Goal: Information Seeking & Learning: Understand process/instructions

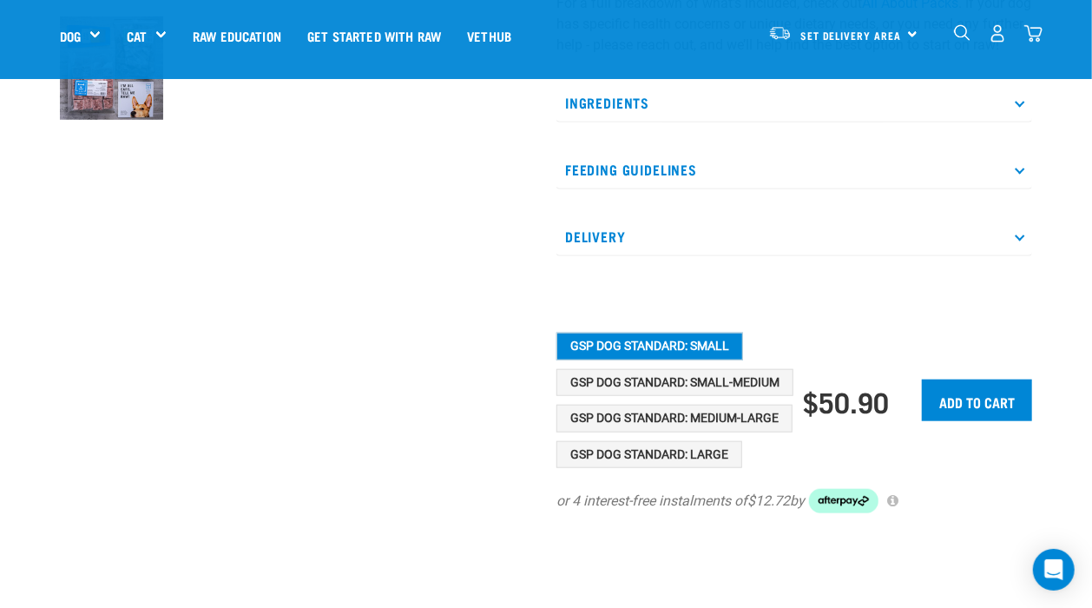
scroll to position [604, 0]
click at [630, 360] on button "GSP Dog Standard: Small" at bounding box center [650, 346] width 187 height 28
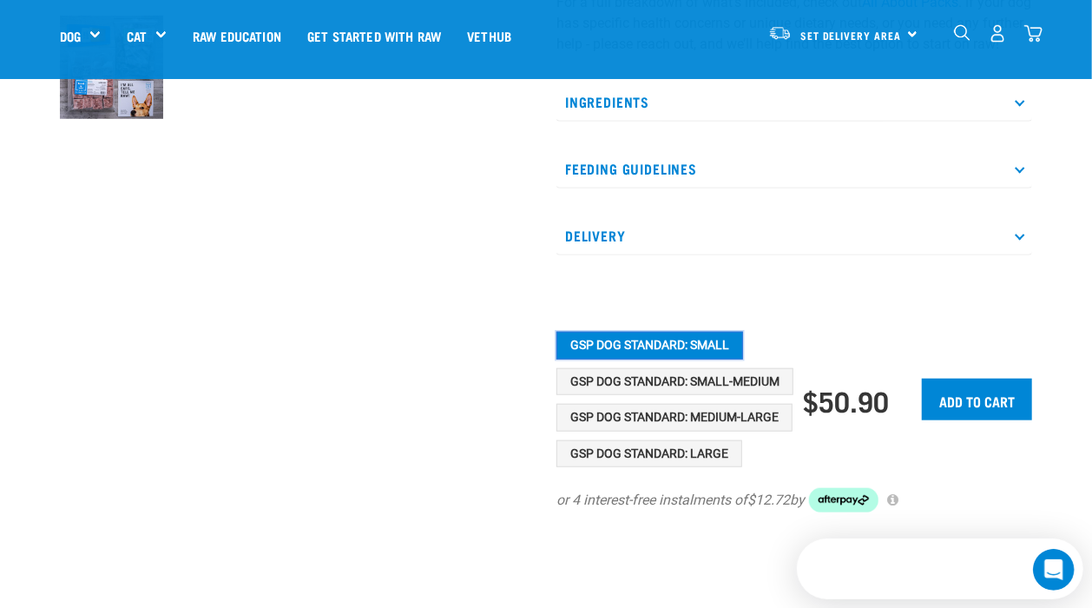
scroll to position [0, 0]
click at [630, 360] on button "GSP Dog Standard: Small" at bounding box center [650, 346] width 187 height 28
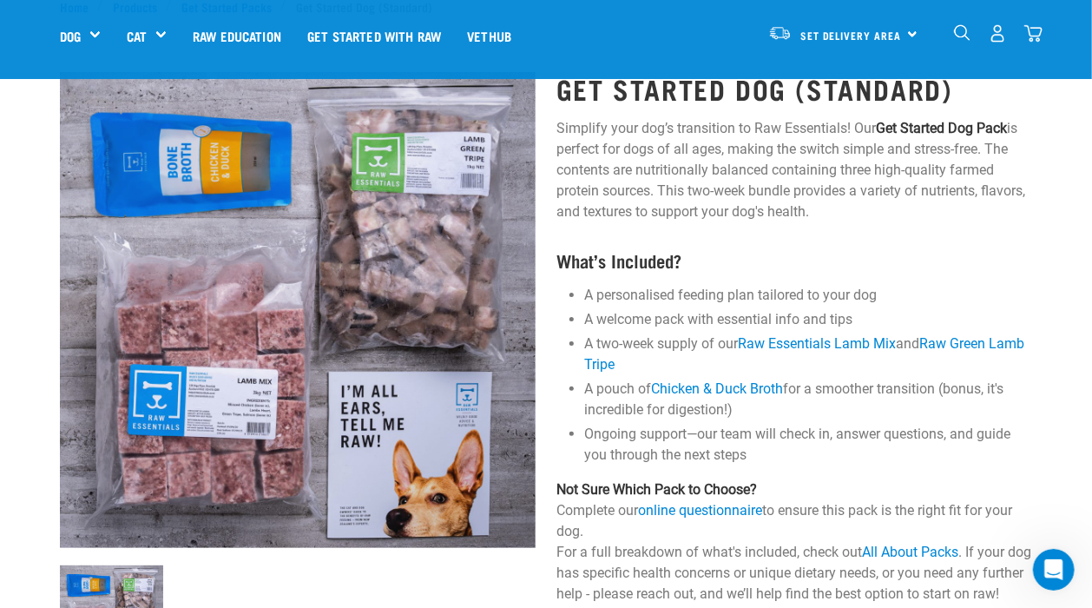
scroll to position [51, 0]
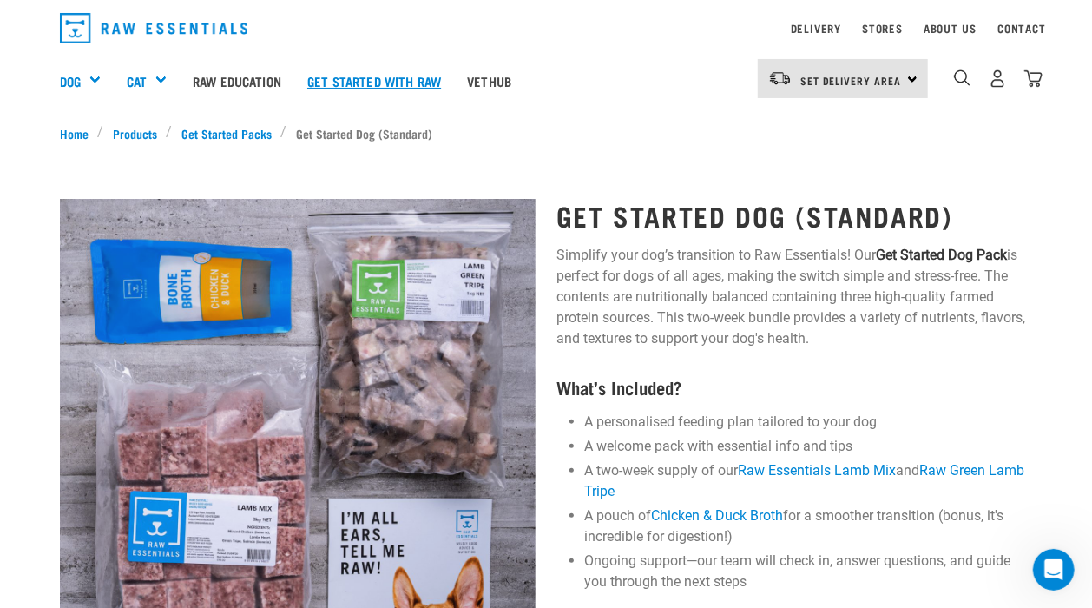
click at [374, 82] on link "Get started with Raw" at bounding box center [374, 80] width 160 height 69
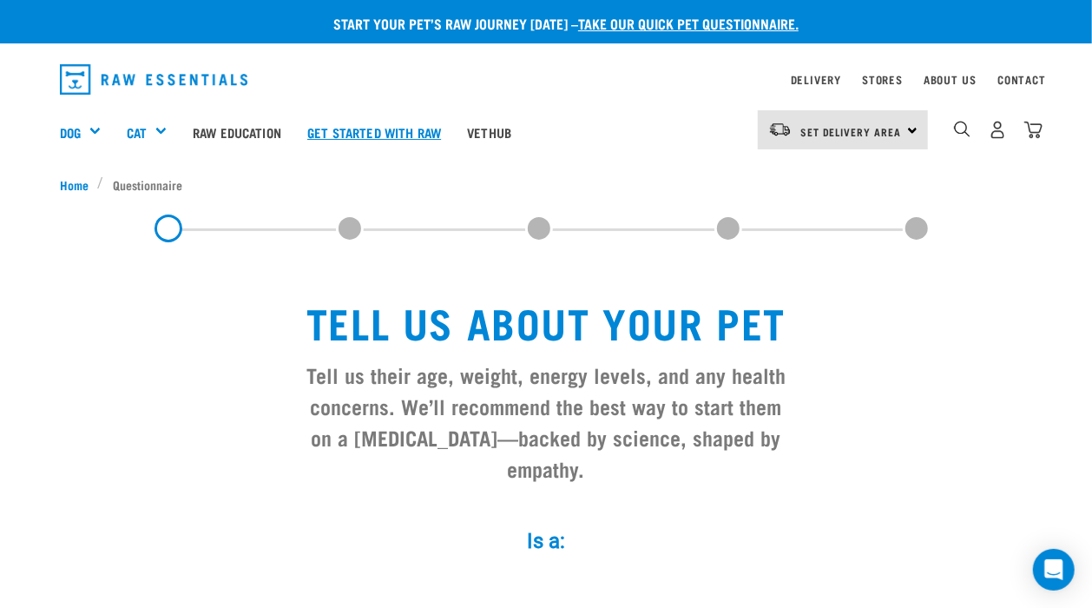
click at [336, 124] on link "Get started with Raw" at bounding box center [374, 131] width 160 height 69
click at [359, 137] on link "Get started with Raw" at bounding box center [374, 131] width 160 height 69
click at [826, 78] on link "Delivery" at bounding box center [816, 79] width 50 height 6
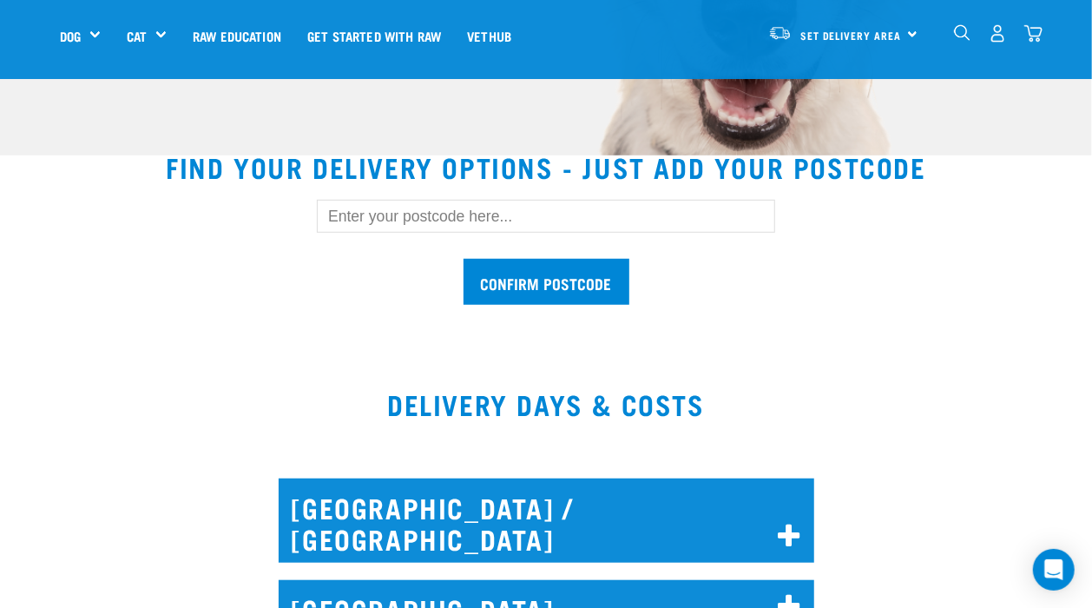
scroll to position [436, 0]
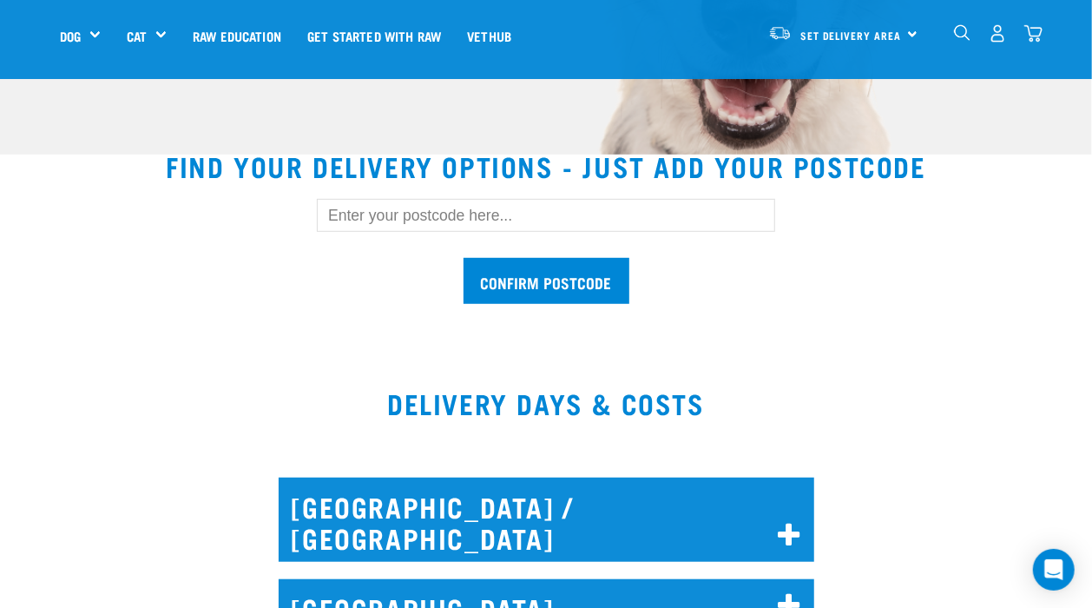
click at [353, 215] on input "text" at bounding box center [546, 215] width 459 height 33
type input "3118"
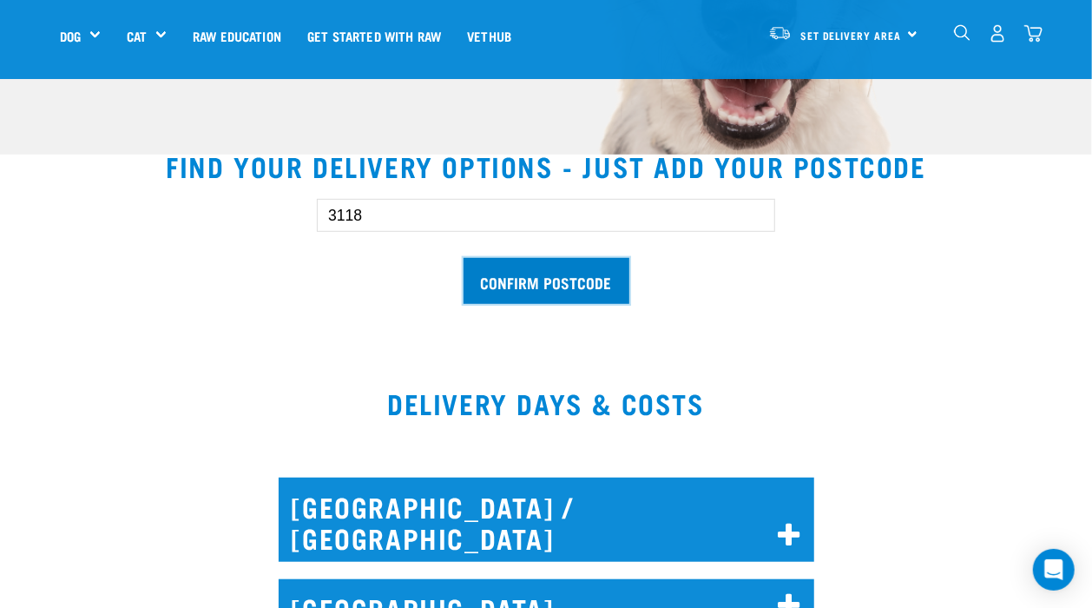
click at [589, 280] on input "Confirm postcode" at bounding box center [547, 281] width 166 height 46
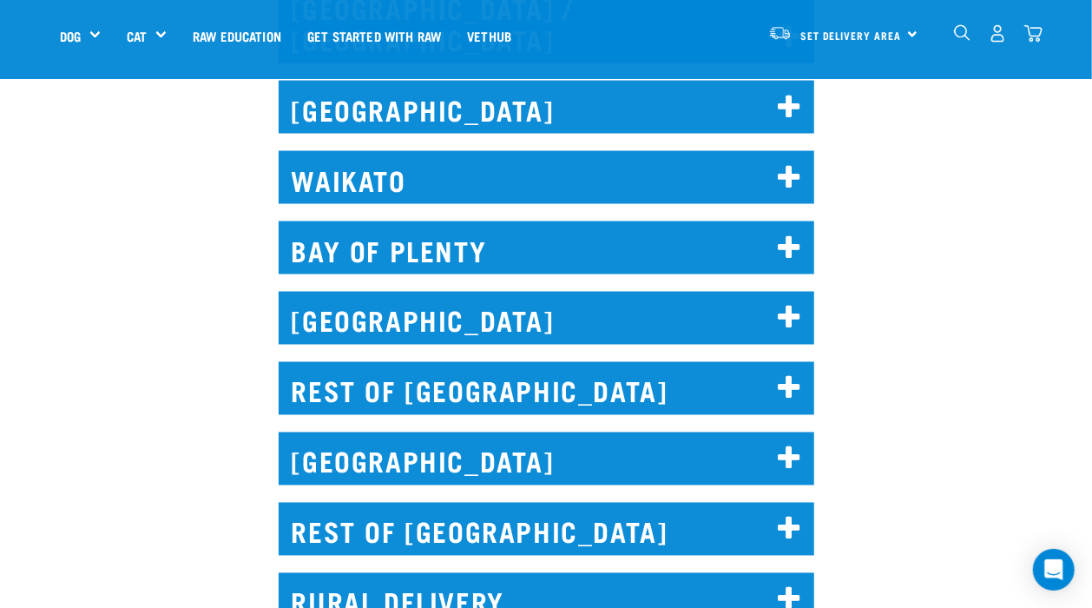
scroll to position [1370, 0]
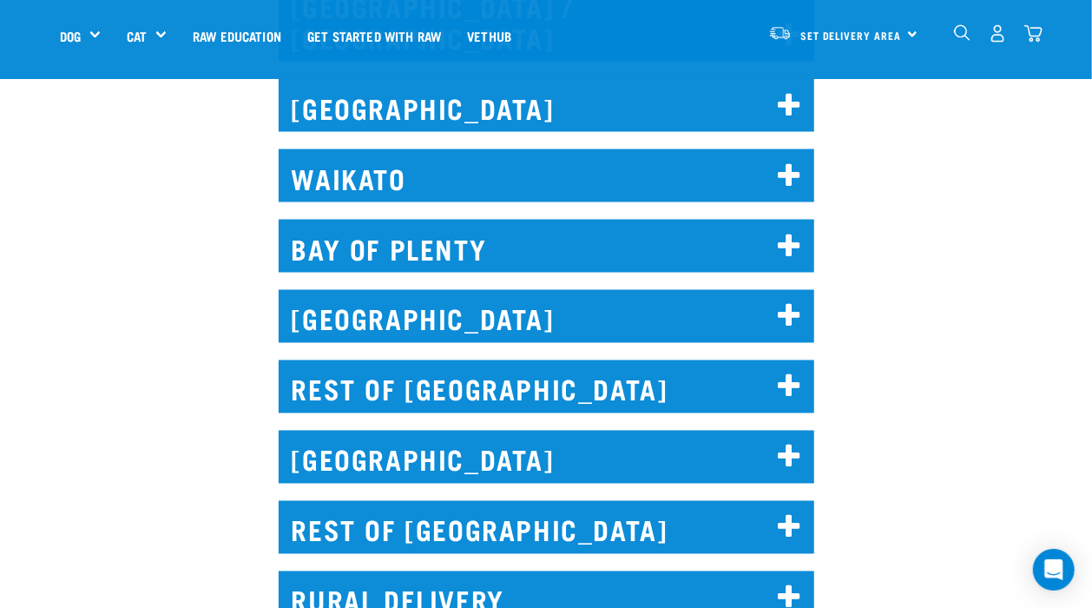
click at [415, 231] on h2 "BAY OF PLENTY" at bounding box center [547, 246] width 536 height 53
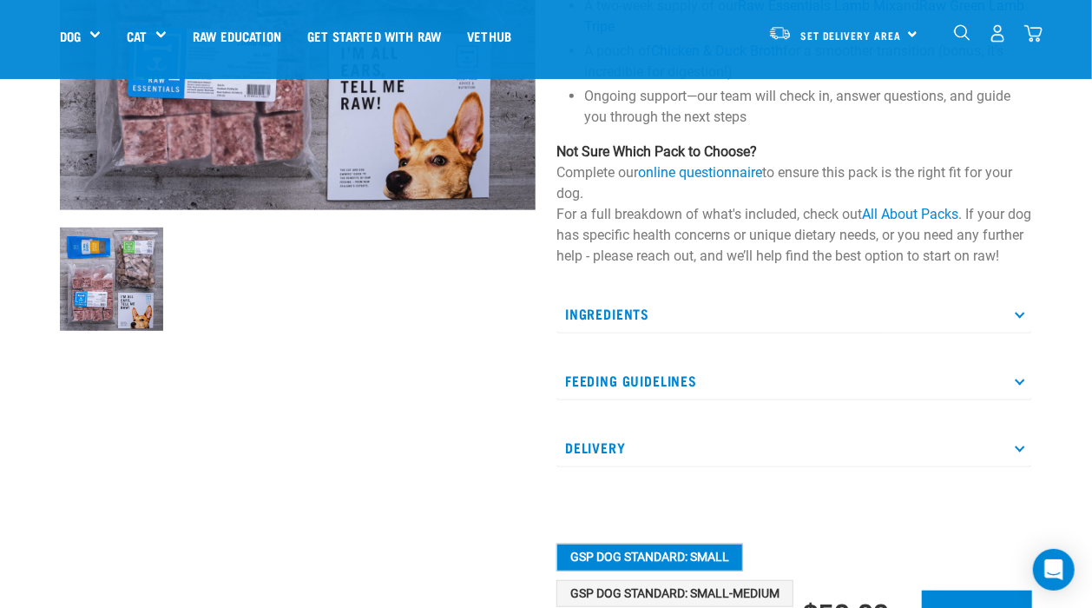
scroll to position [400, 0]
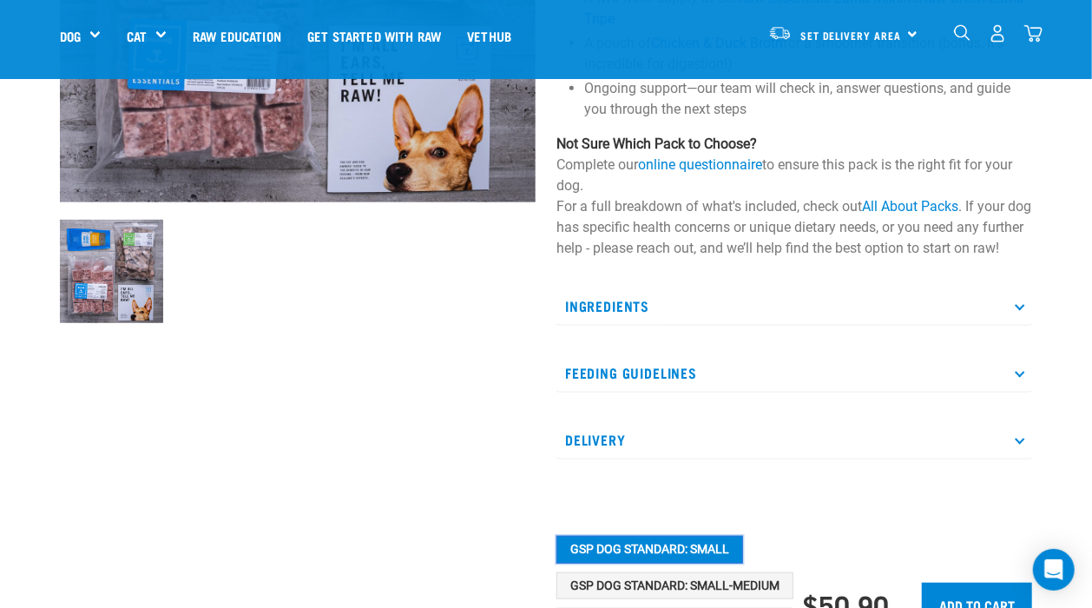
click at [671, 564] on button "GSP Dog Standard: Small" at bounding box center [650, 550] width 187 height 28
click at [896, 214] on link "All About Packs" at bounding box center [910, 206] width 96 height 16
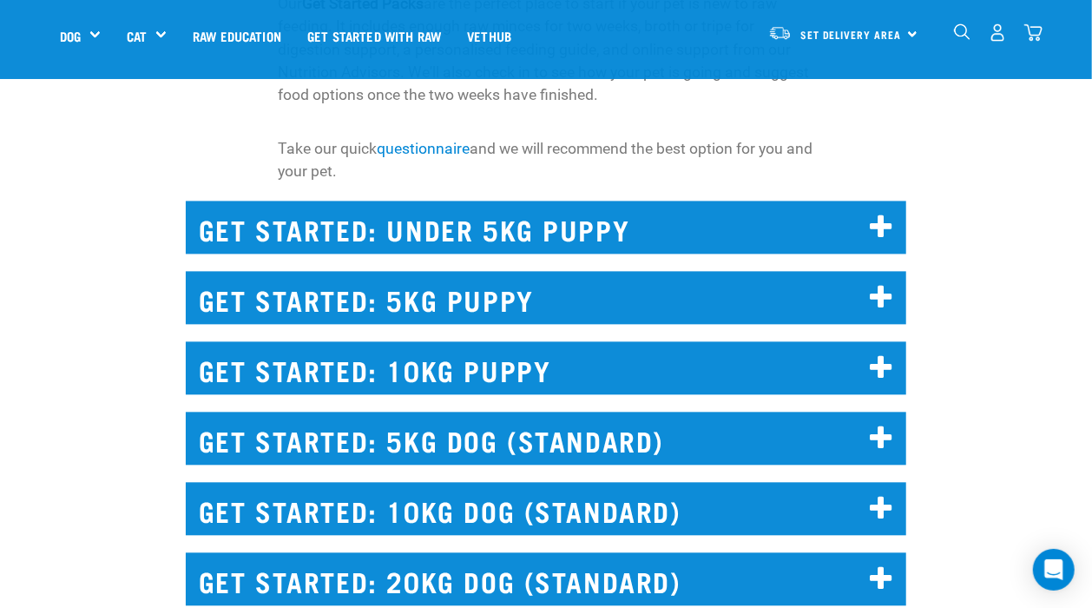
scroll to position [1752, 0]
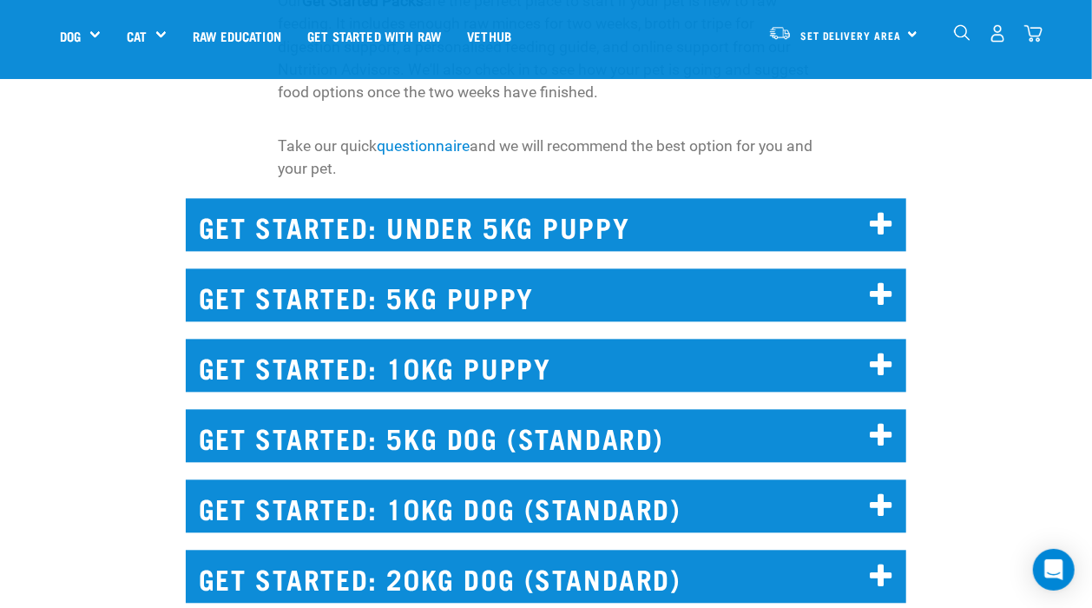
click at [631, 415] on h2 "GET STARTED: 5KG DOG (STANDARD)" at bounding box center [547, 435] width 722 height 53
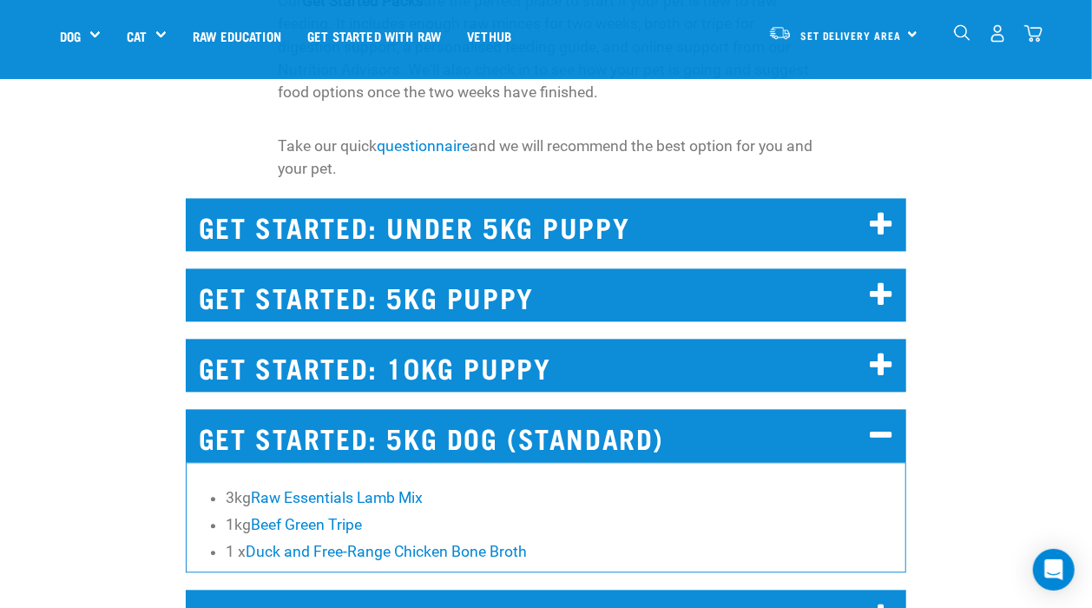
click at [631, 415] on h2 "GET STARTED: 5KG DOG (STANDARD)" at bounding box center [547, 435] width 722 height 53
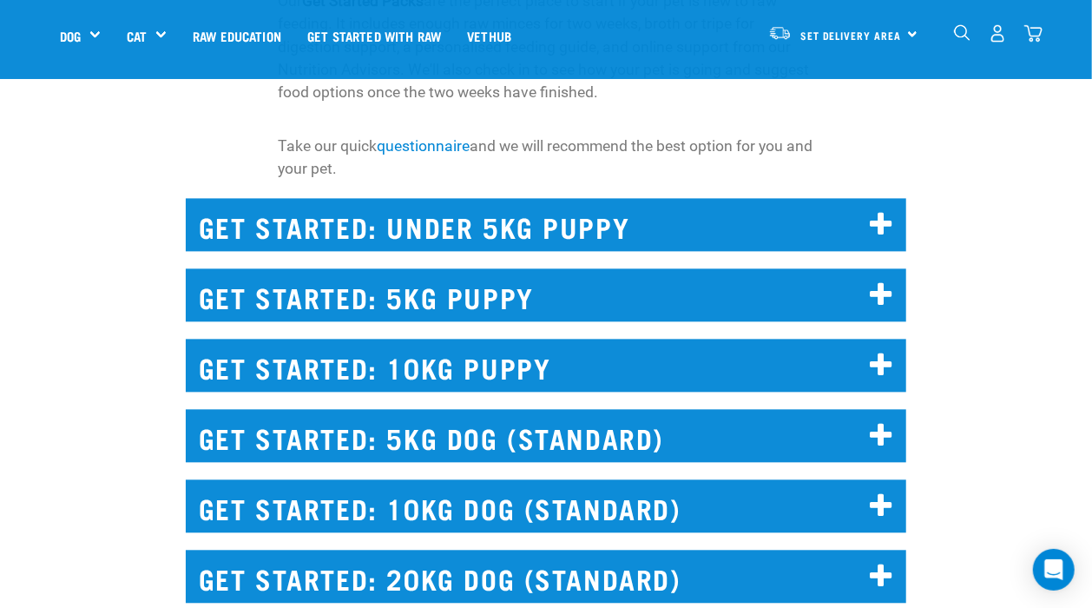
click at [631, 415] on h2 "GET STARTED: 5KG DOG (STANDARD)" at bounding box center [547, 435] width 722 height 53
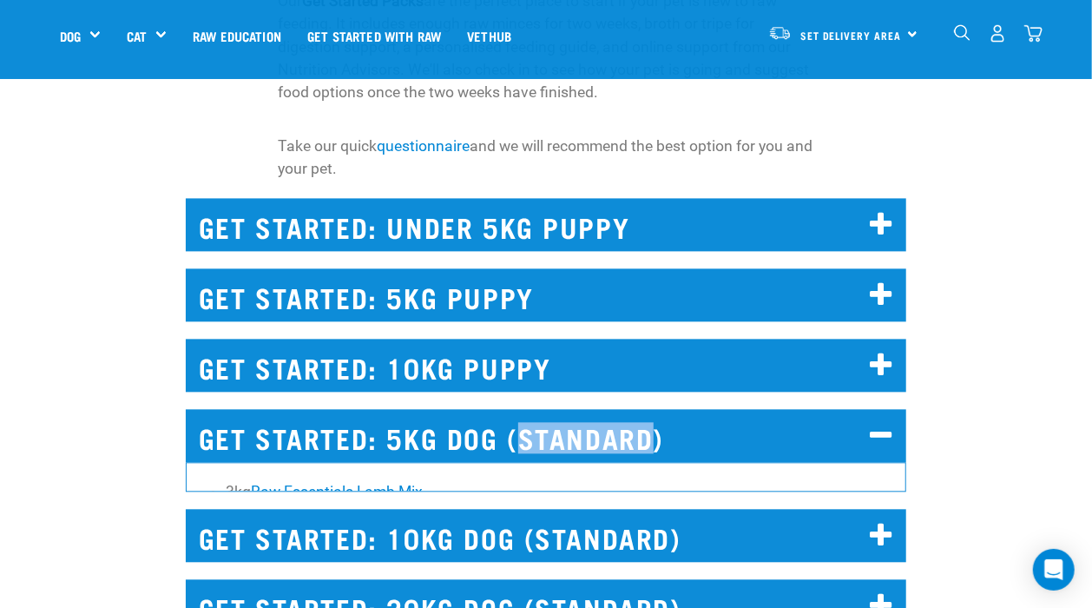
click at [631, 415] on h2 "GET STARTED: 5KG DOG (STANDARD)" at bounding box center [547, 435] width 722 height 53
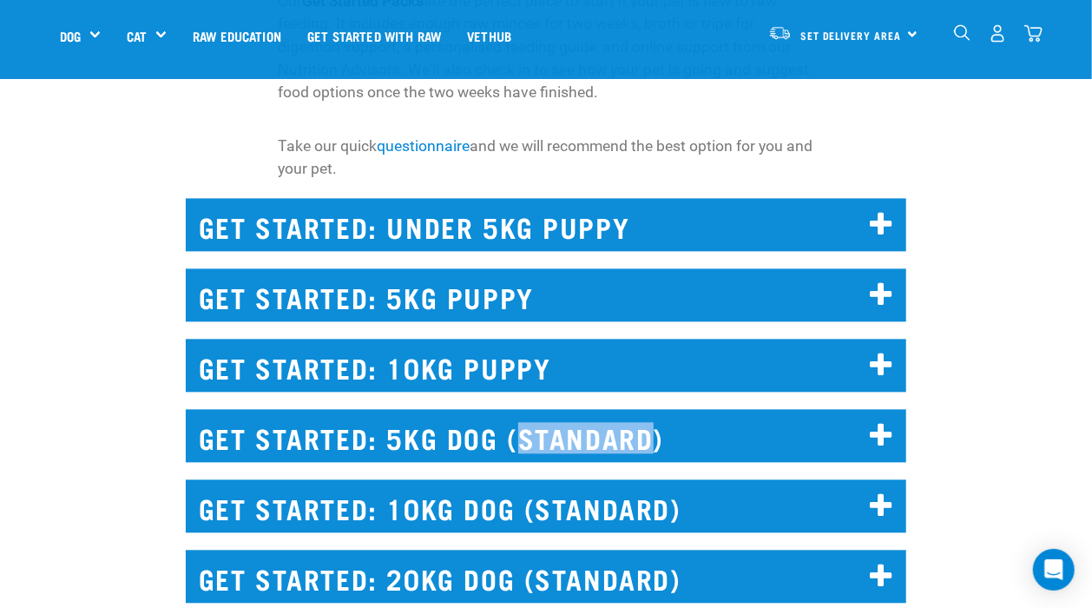
click at [631, 415] on h2 "GET STARTED: 5KG DOG (STANDARD)" at bounding box center [547, 435] width 722 height 53
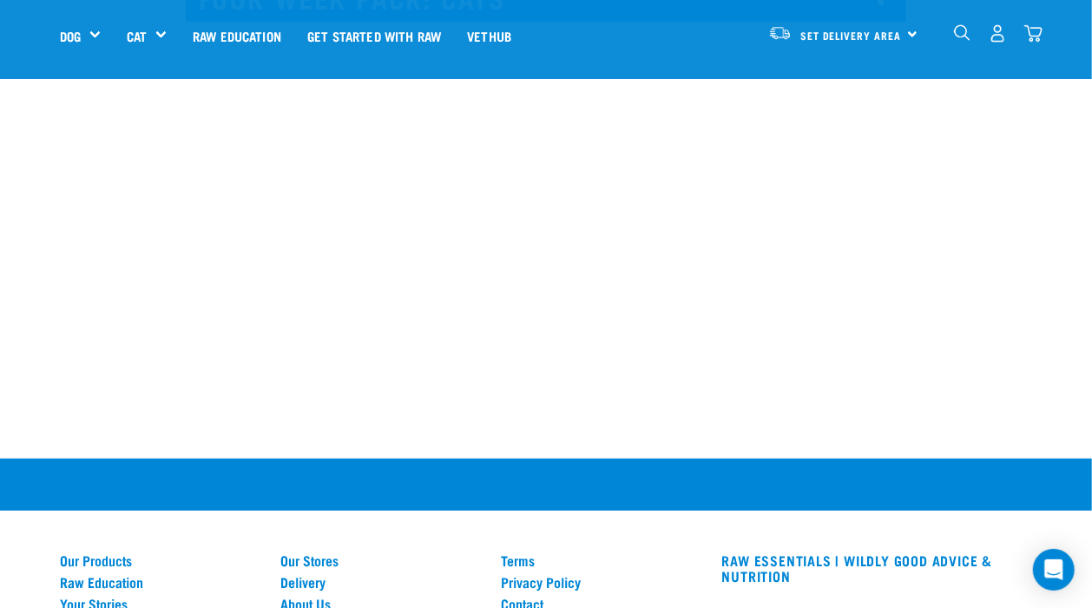
scroll to position [13255, 0]
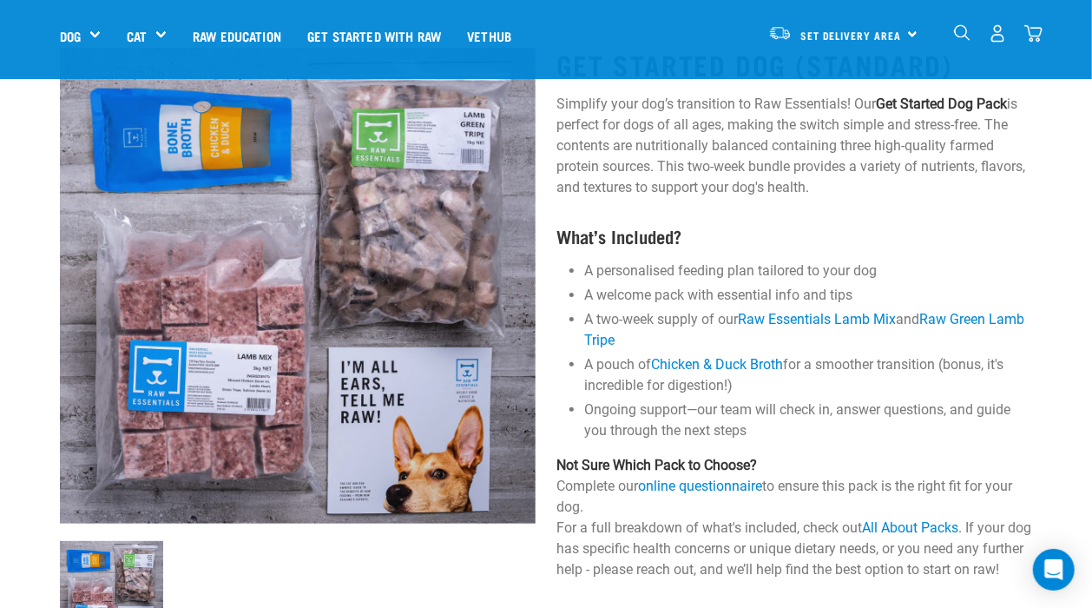
scroll to position [77, 0]
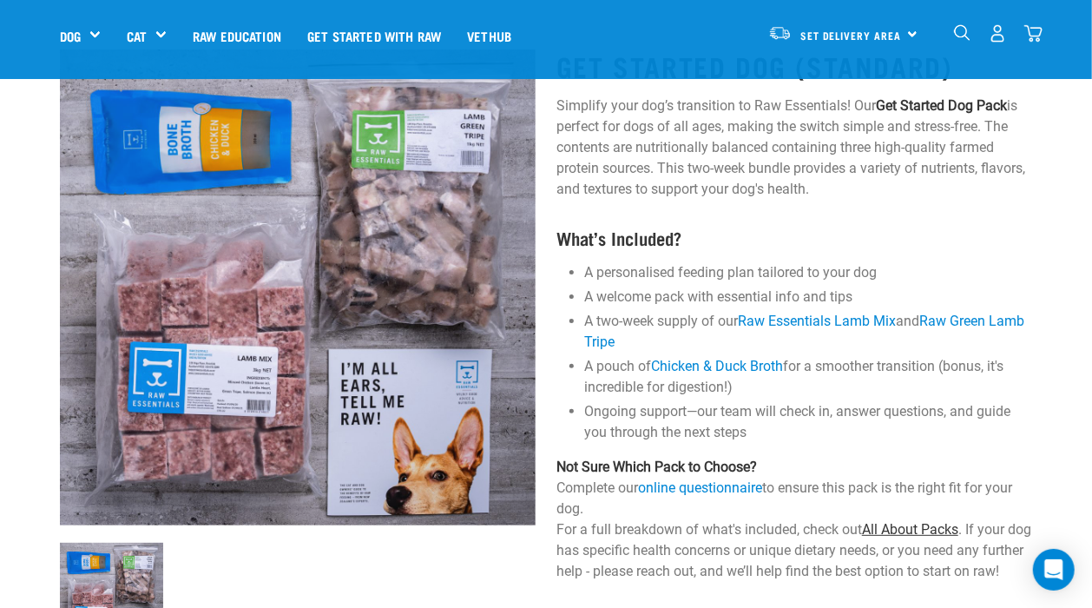
click at [886, 531] on link "All About Packs" at bounding box center [910, 529] width 96 height 16
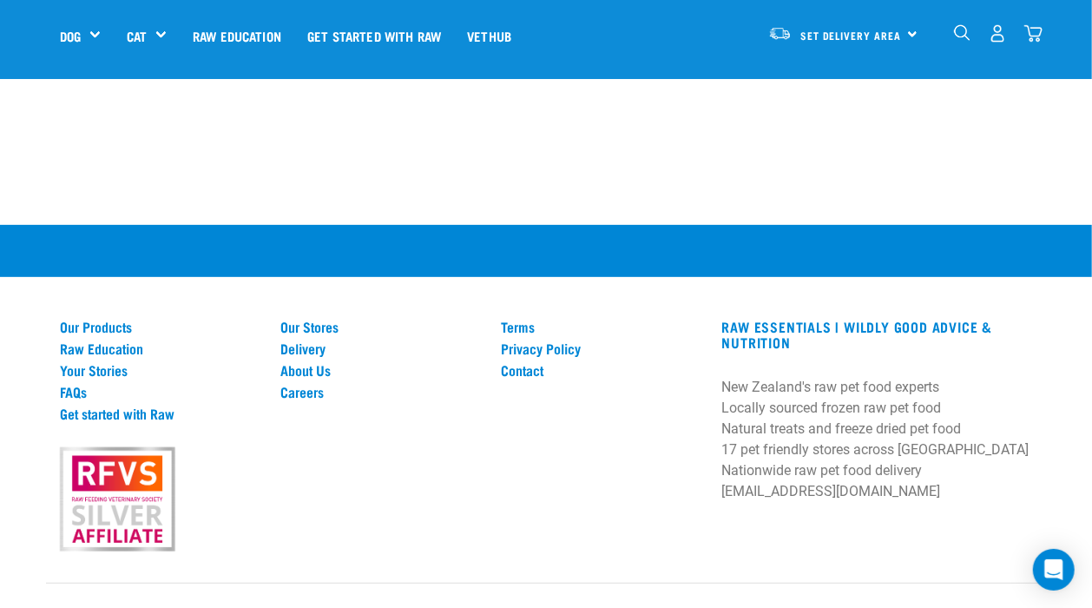
scroll to position [13420, 0]
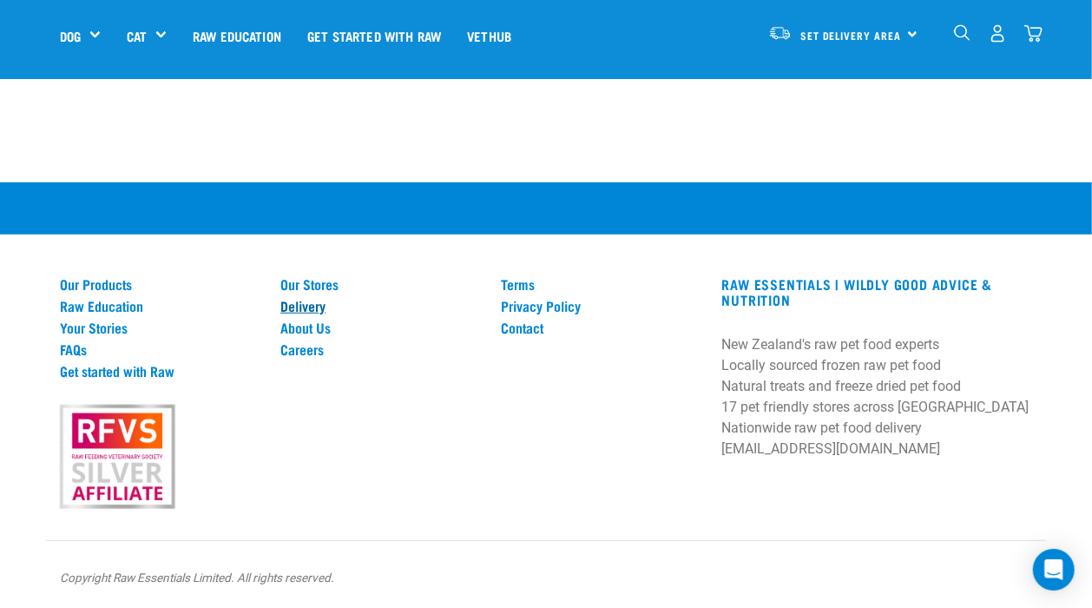
click at [303, 303] on link "Delivery" at bounding box center [380, 306] width 200 height 16
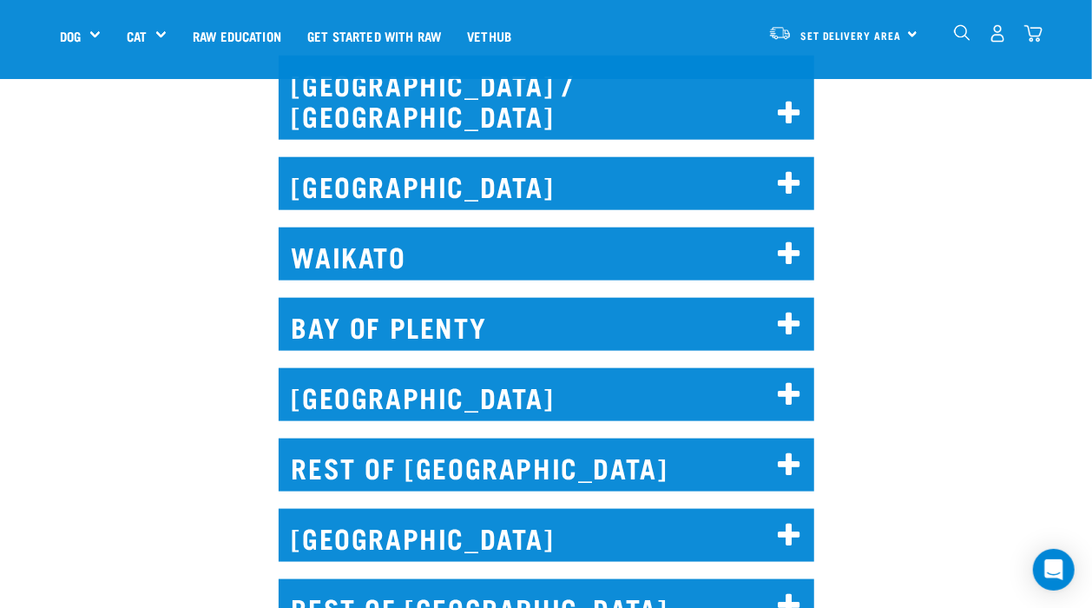
scroll to position [868, 0]
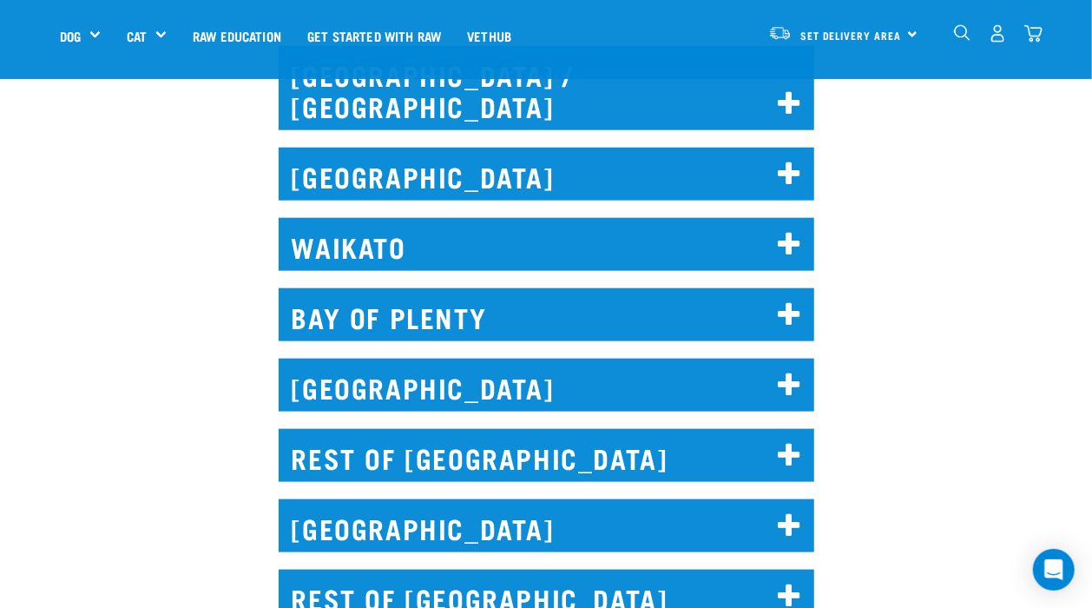
click at [790, 301] on icon at bounding box center [789, 315] width 23 height 28
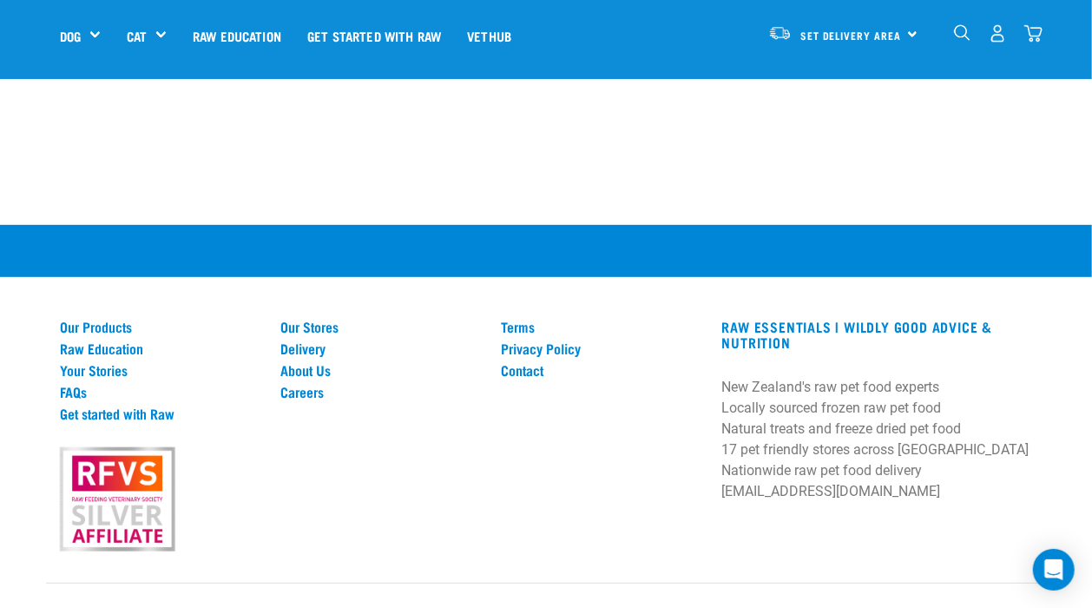
scroll to position [3182, 0]
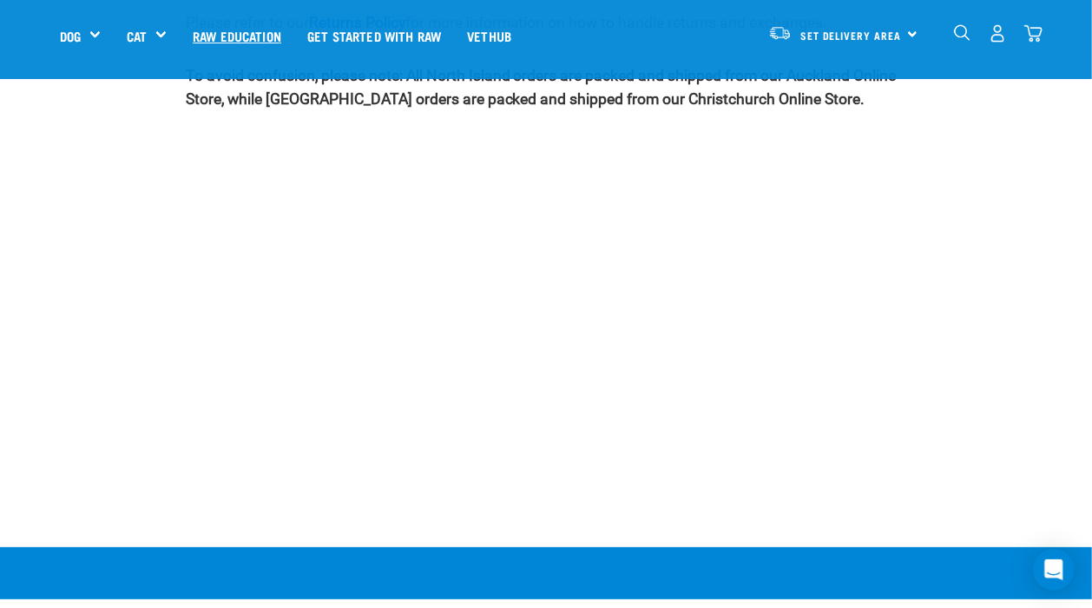
click at [218, 36] on link "Raw Education" at bounding box center [237, 35] width 115 height 69
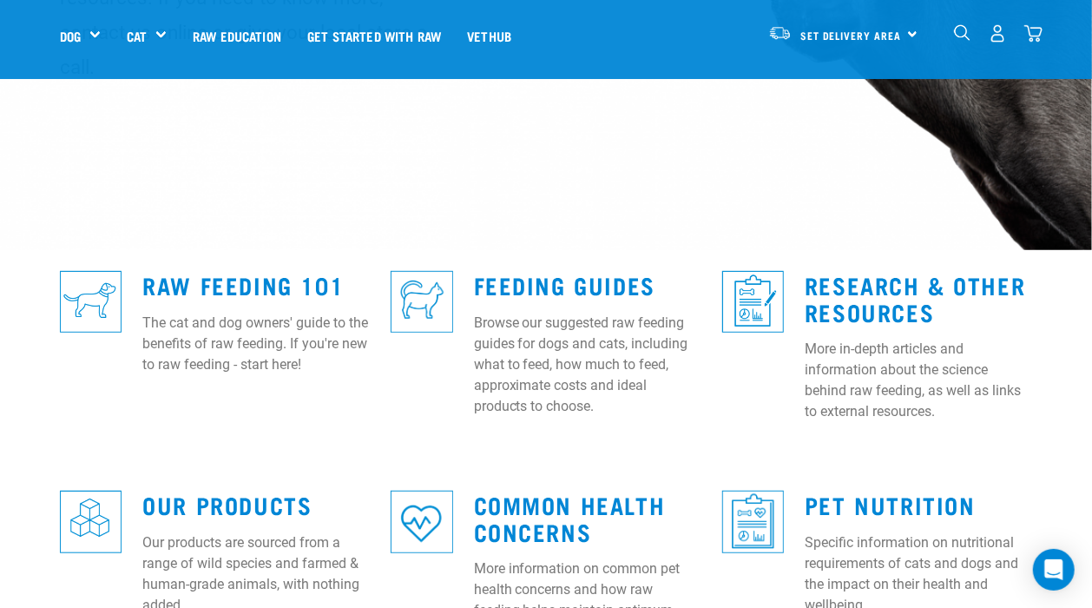
scroll to position [366, 0]
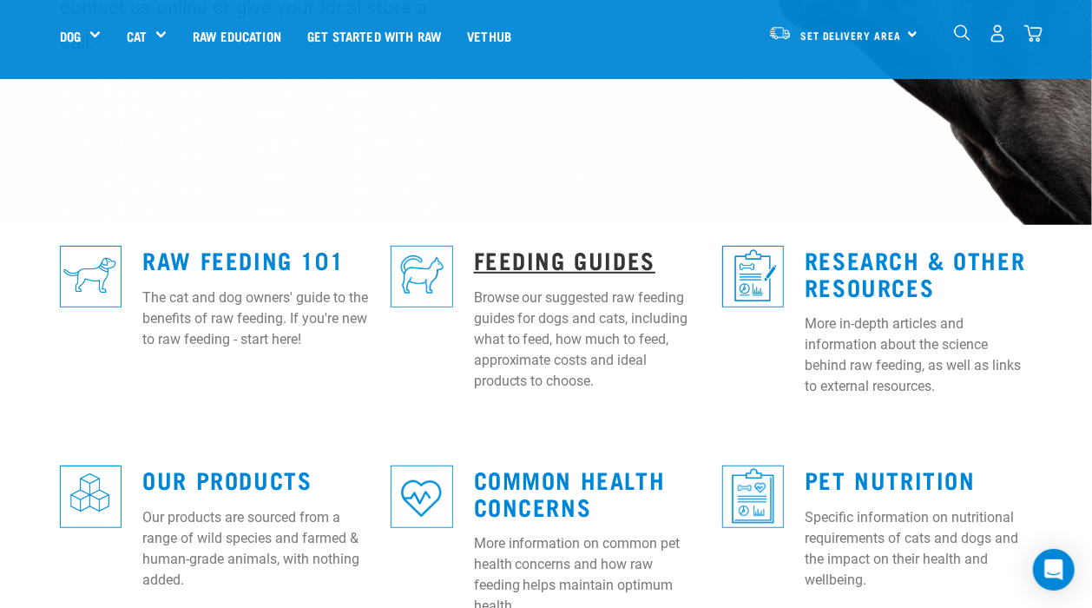
click at [538, 253] on link "Feeding Guides" at bounding box center [564, 259] width 181 height 13
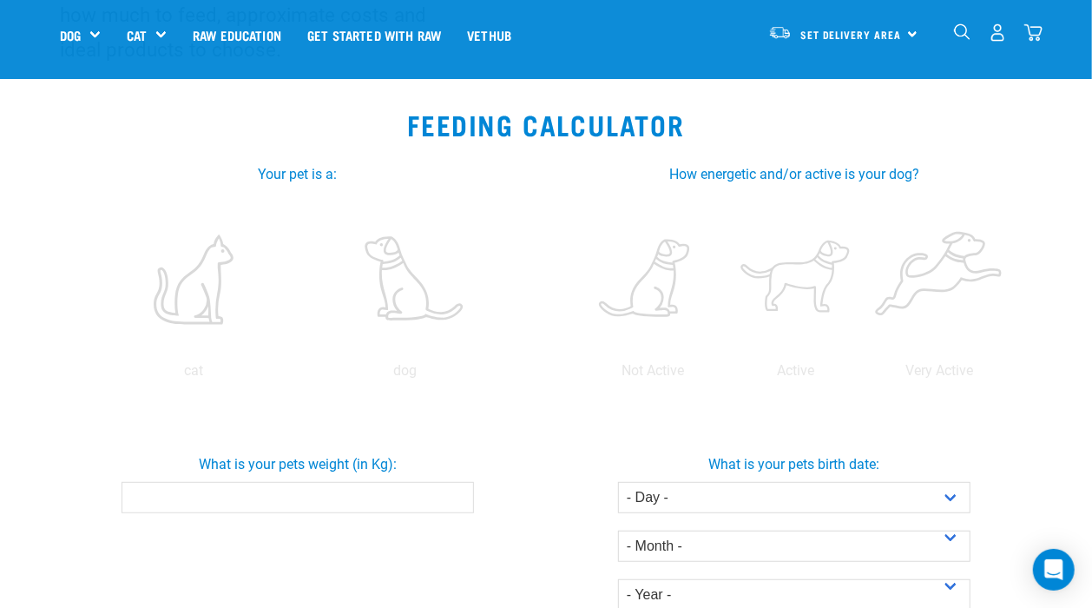
scroll to position [254, 0]
click at [407, 281] on label at bounding box center [405, 279] width 205 height 148
click at [300, 374] on input "radio" at bounding box center [300, 374] width 0 height 0
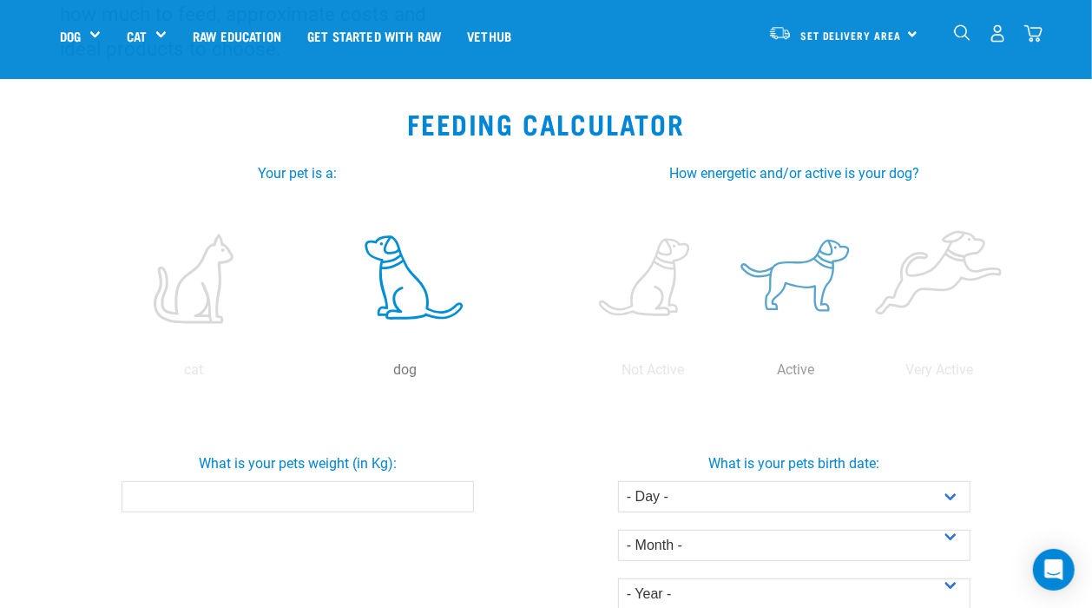
click at [812, 270] on label at bounding box center [796, 279] width 136 height 148
click at [724, 374] on input "radio" at bounding box center [724, 374] width 0 height 0
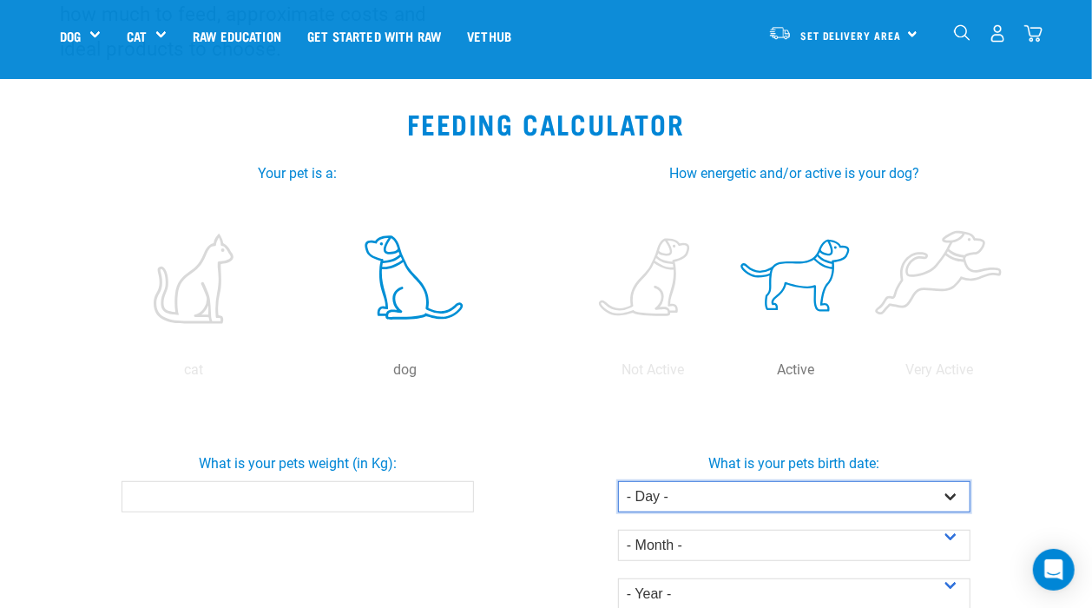
click at [955, 497] on select "- Day - 1 2 3 4 5 6 7 8 9 10 11 12 13 14 15 16 17 18 19 20 21 22 23 24 25 26 27" at bounding box center [794, 496] width 353 height 31
select select "4"
click at [618, 481] on select "- Day - 1 2 3 4 5 6 7 8 9 10 11 12 13 14 15 16 17 18 19 20 21 22 23 24 25 26 27" at bounding box center [794, 496] width 353 height 31
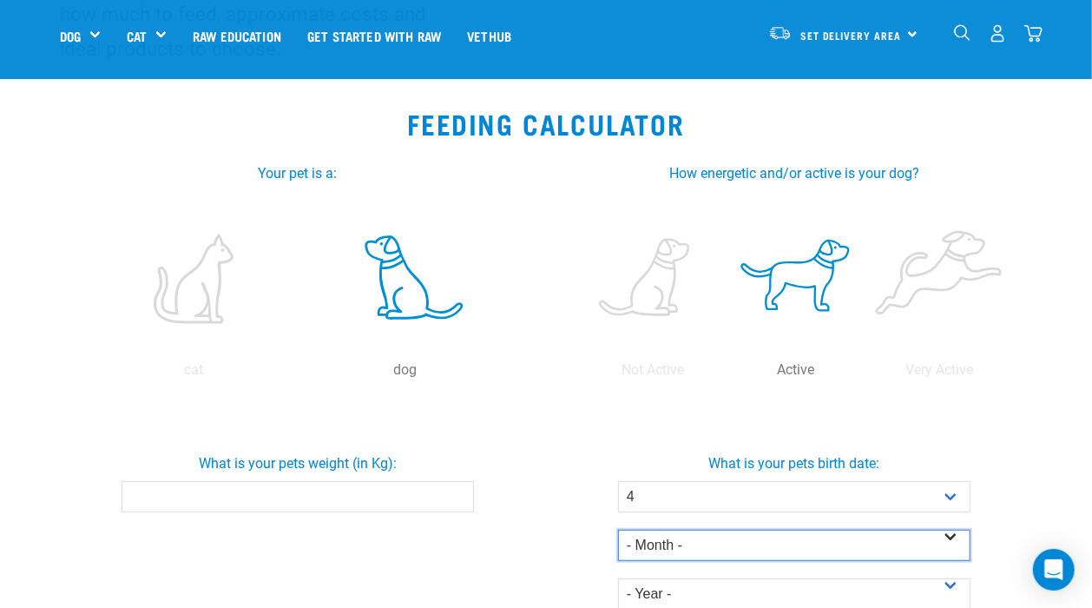
click at [949, 535] on select "- Month - January February March April May June July August September October N…" at bounding box center [794, 545] width 353 height 31
select select "January"
click at [618, 530] on select "- Month - January February March April May June July August September October N…" at bounding box center [794, 545] width 353 height 31
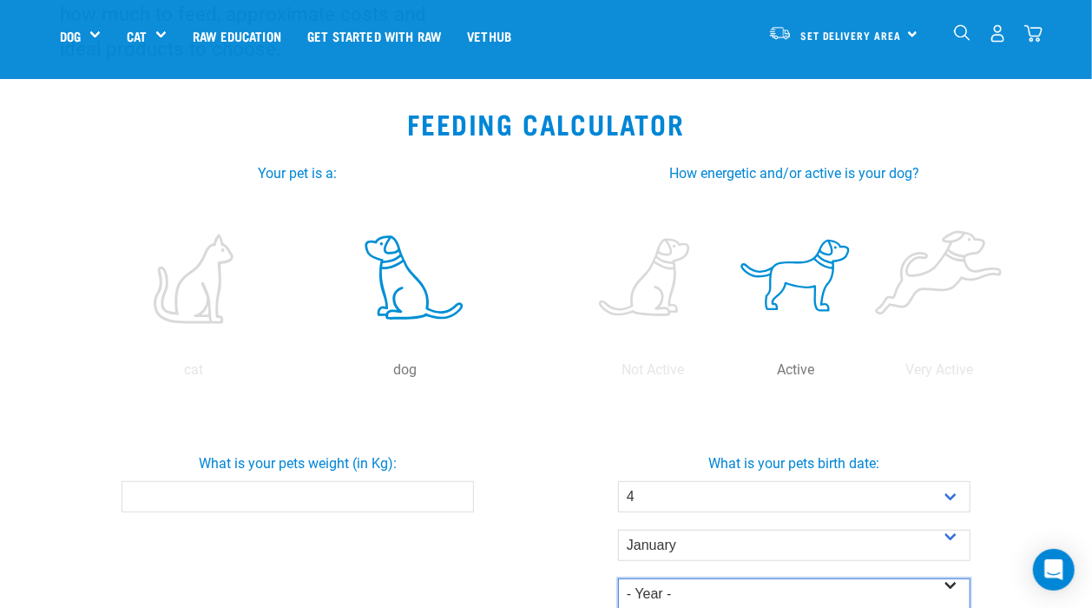
scroll to position [255, 0]
click at [950, 586] on select "- Year - 2025 2024 2023 2022 2021 2020 2019 2018 2017 2016 2015 2014" at bounding box center [794, 592] width 353 height 31
select select "2024"
click at [618, 577] on select "- Year - 2025 2024 2023 2022 2021 2020 2019 2018 2017 2016 2015 2014" at bounding box center [794, 592] width 353 height 31
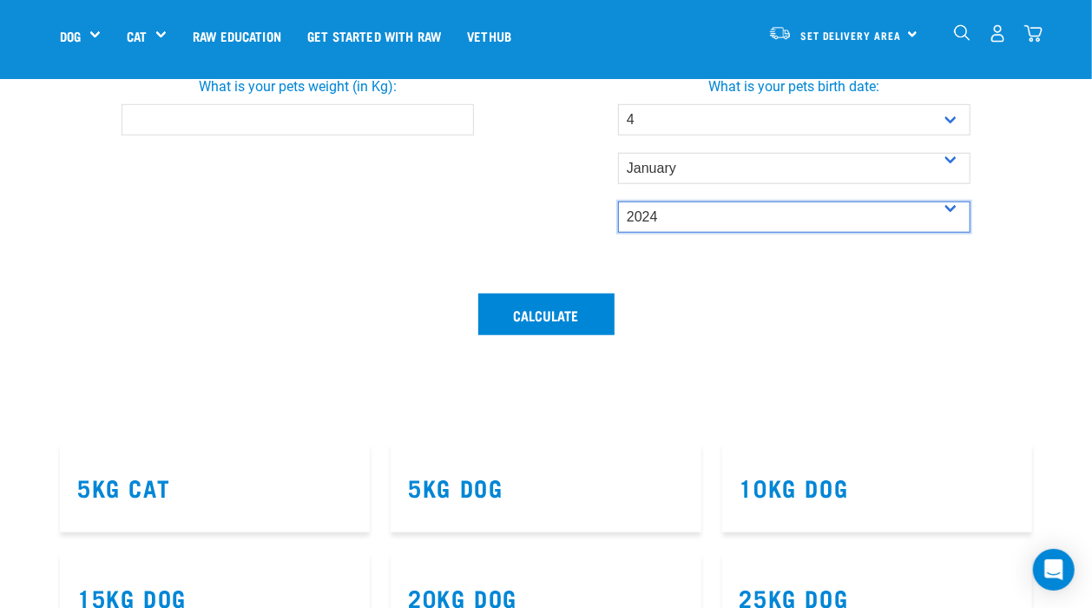
scroll to position [633, 0]
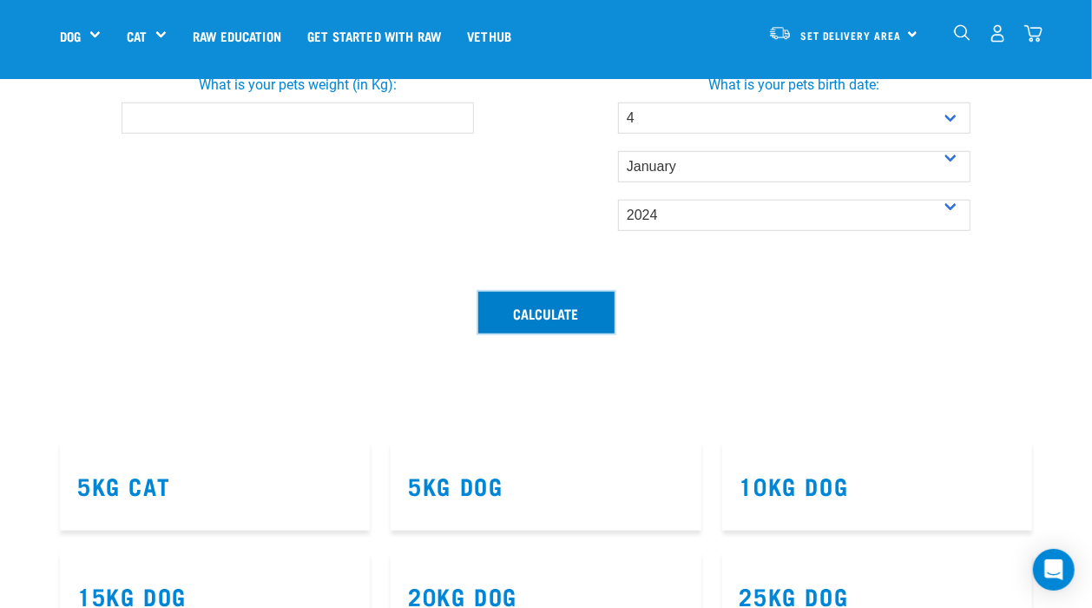
click at [552, 315] on button "Calculate" at bounding box center [546, 313] width 136 height 42
drag, startPoint x: 183, startPoint y: 223, endPoint x: 187, endPoint y: 251, distance: 28.0
click at [187, 251] on div "What is your pets weight (in Kg):" at bounding box center [297, 152] width 497 height 259
click at [158, 125] on input "What is your pets weight (in Kg):" at bounding box center [298, 117] width 353 height 31
type input "4.4"
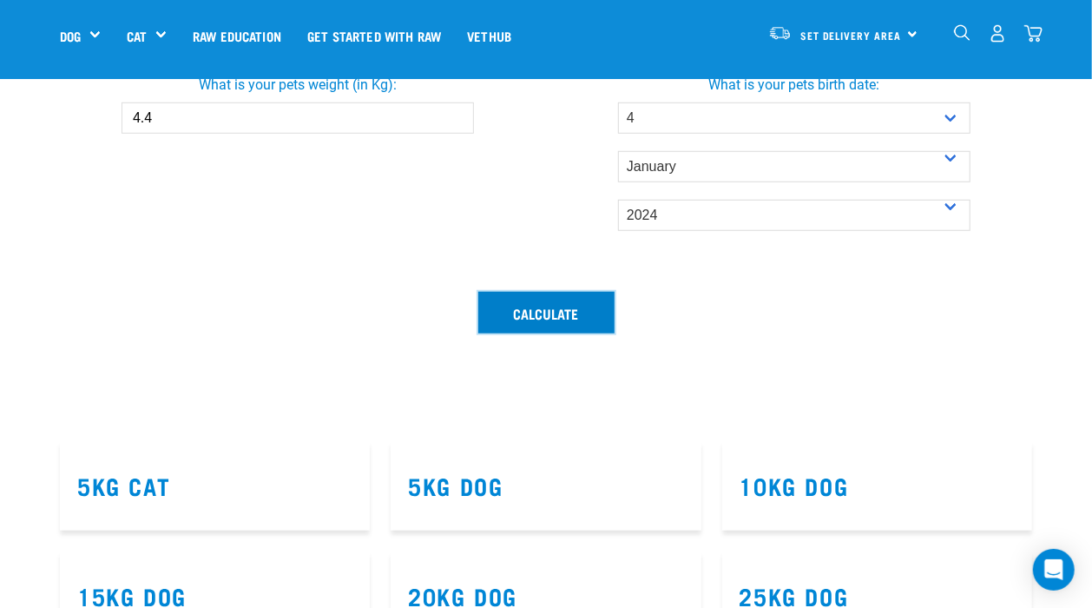
click at [544, 310] on button "Calculate" at bounding box center [546, 313] width 136 height 42
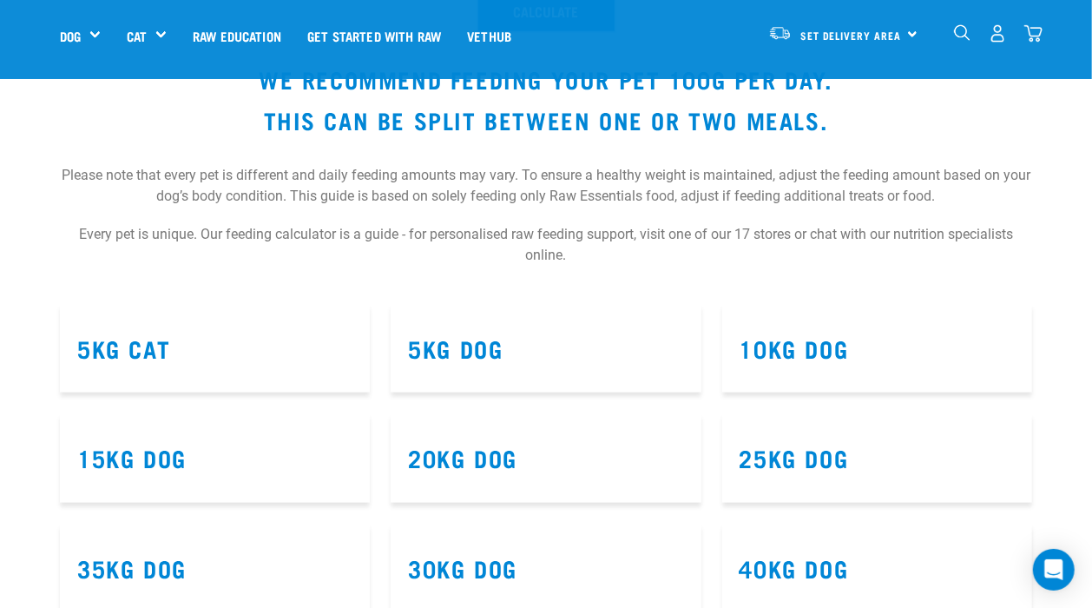
scroll to position [936, 0]
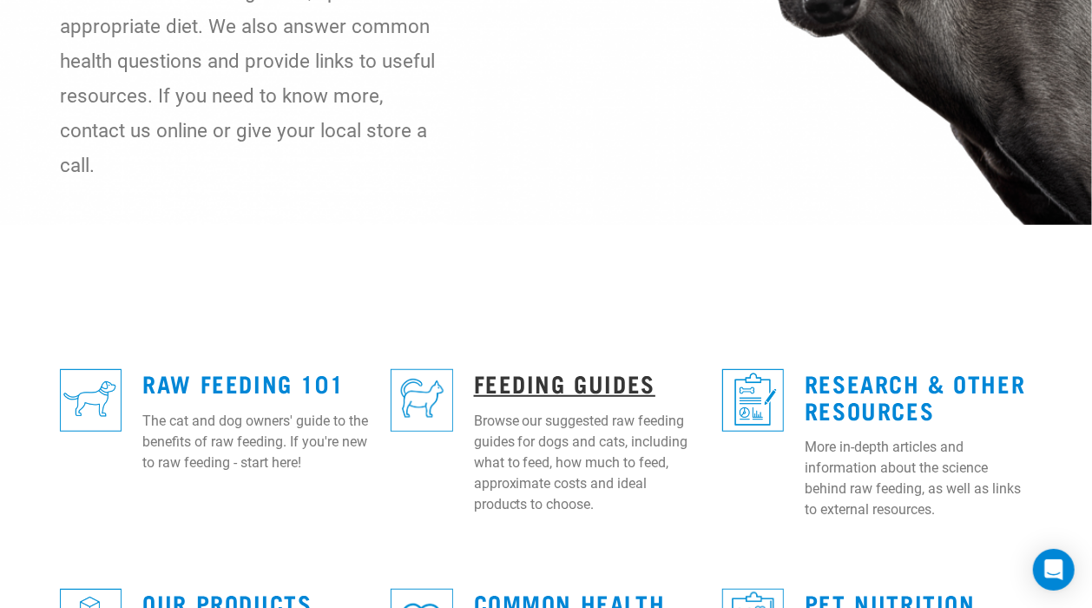
click at [557, 376] on link "Feeding Guides" at bounding box center [564, 382] width 181 height 13
